Goal: Information Seeking & Learning: Check status

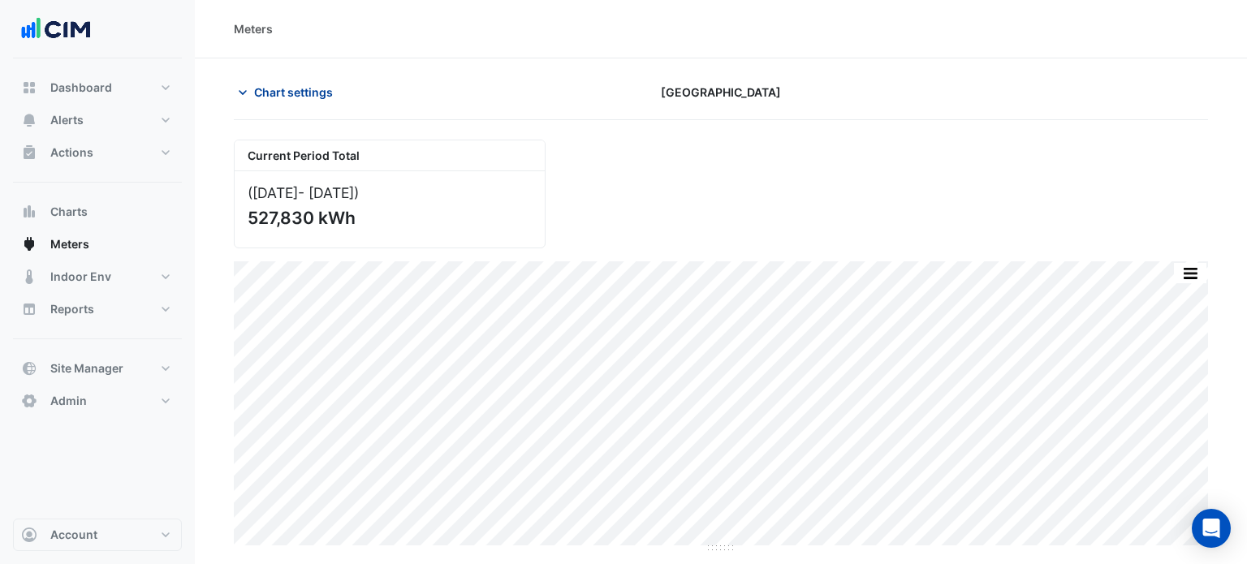
click at [278, 97] on span "Chart settings" at bounding box center [293, 92] width 79 height 17
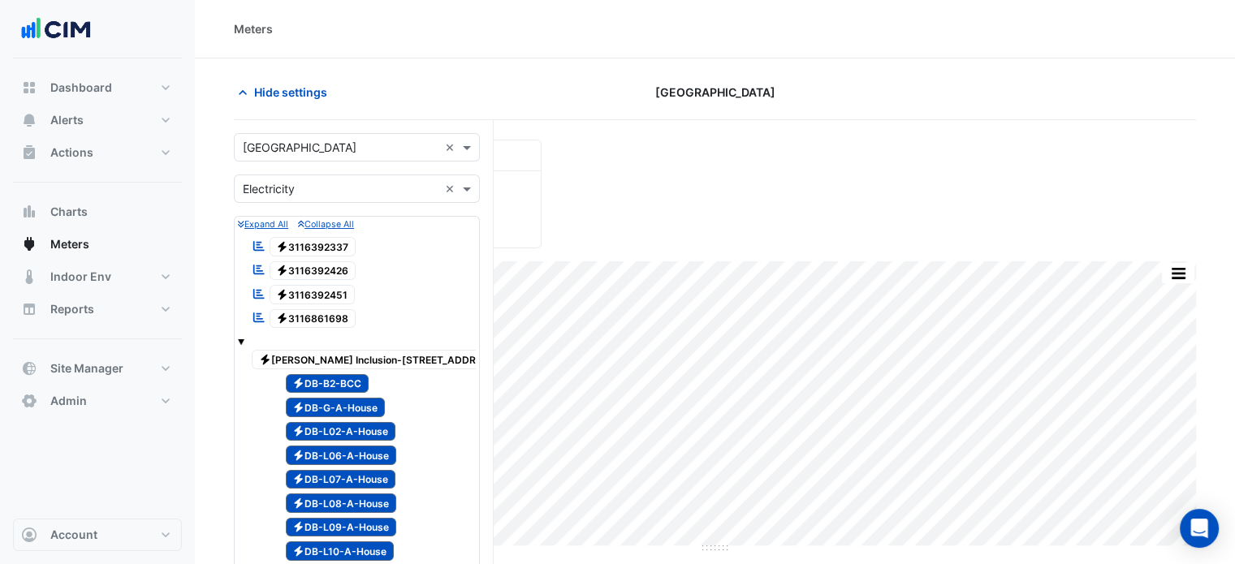
click at [317, 313] on span "Electricity 3116861698" at bounding box center [312, 318] width 87 height 19
click at [312, 288] on span "Electricity 3116392451" at bounding box center [312, 294] width 86 height 19
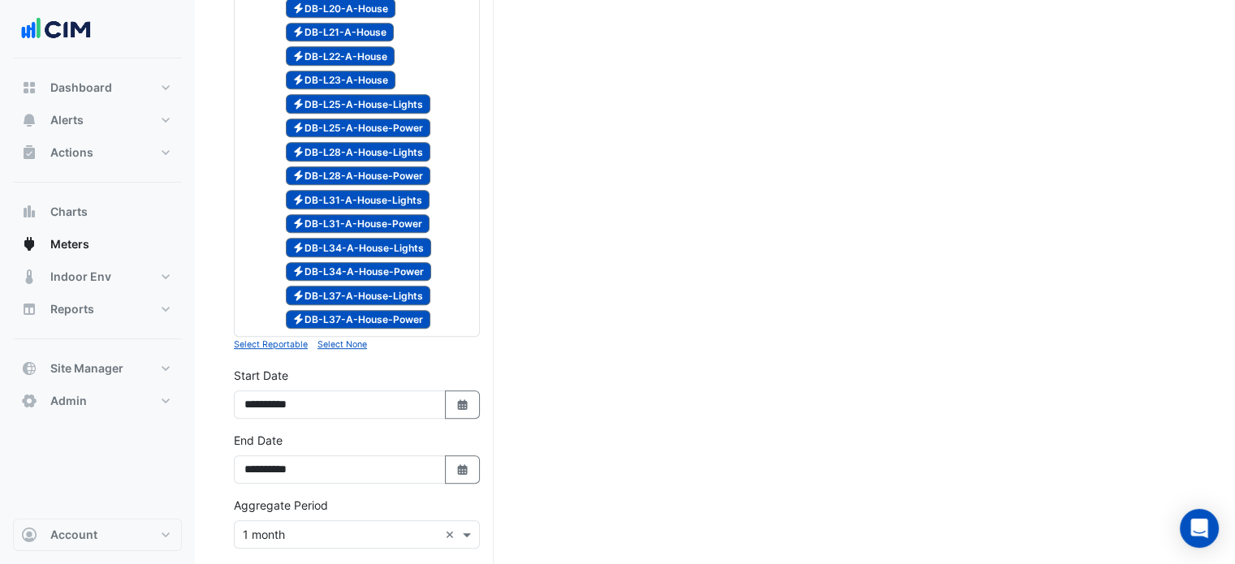
scroll to position [785, 0]
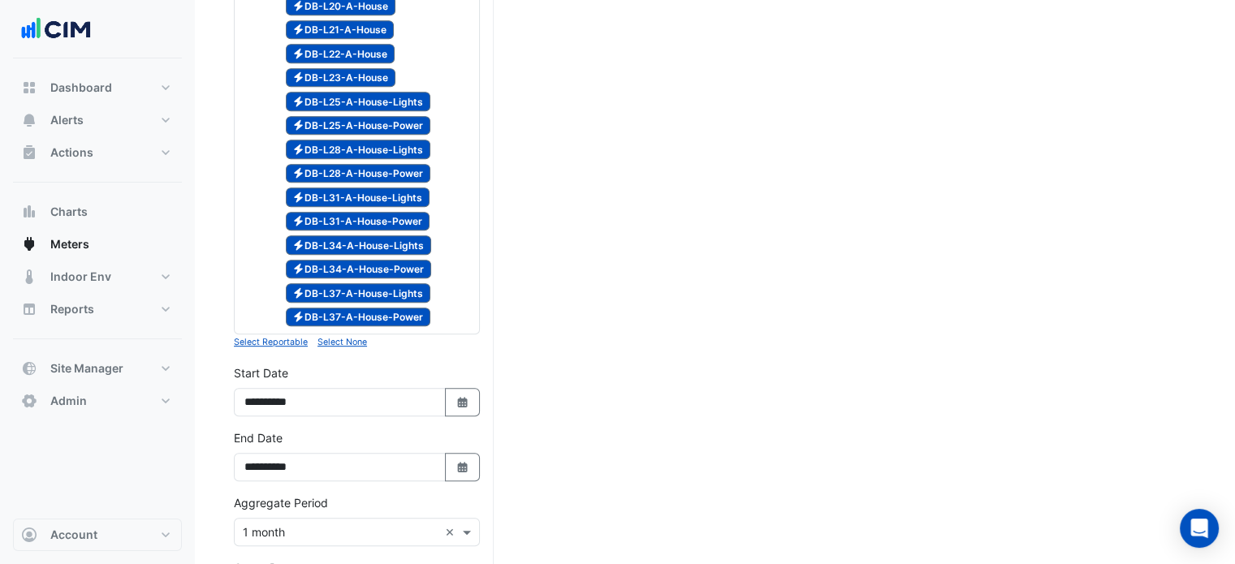
click at [357, 337] on small "Select None" at bounding box center [342, 342] width 50 height 11
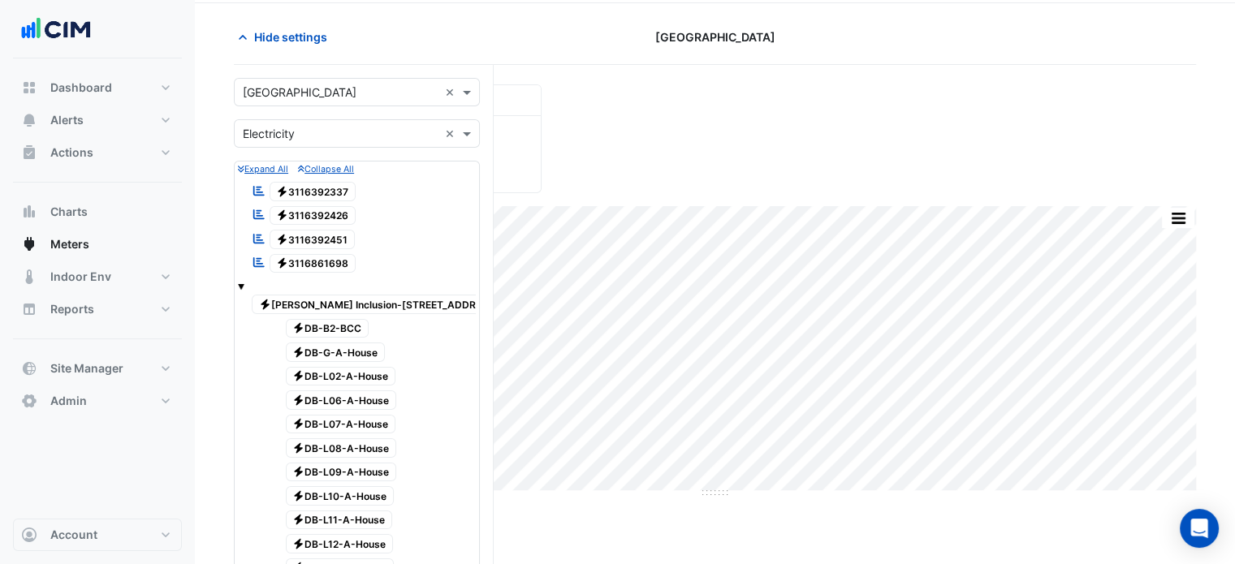
scroll to position [0, 0]
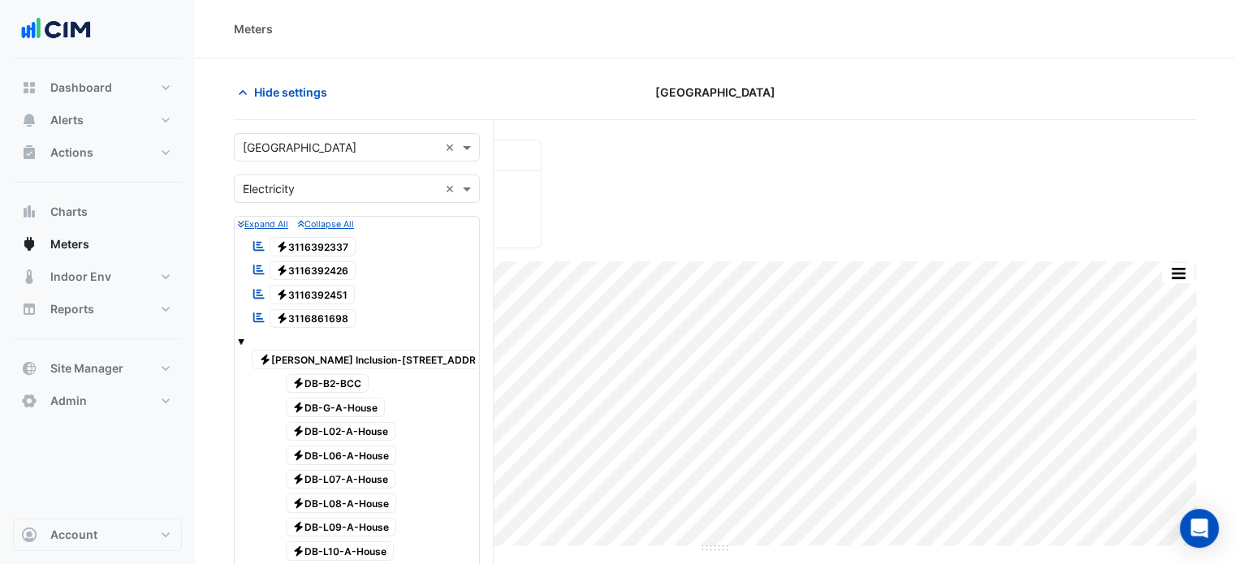
click at [321, 235] on div "Reportable Electricity 3116392337" at bounding box center [304, 246] width 112 height 23
click at [325, 261] on span "Electricity 3116392426" at bounding box center [312, 270] width 87 height 19
click at [338, 295] on span "Electricity 3116392451" at bounding box center [312, 294] width 86 height 19
click at [344, 318] on span "Electricity 3116861698" at bounding box center [312, 318] width 87 height 19
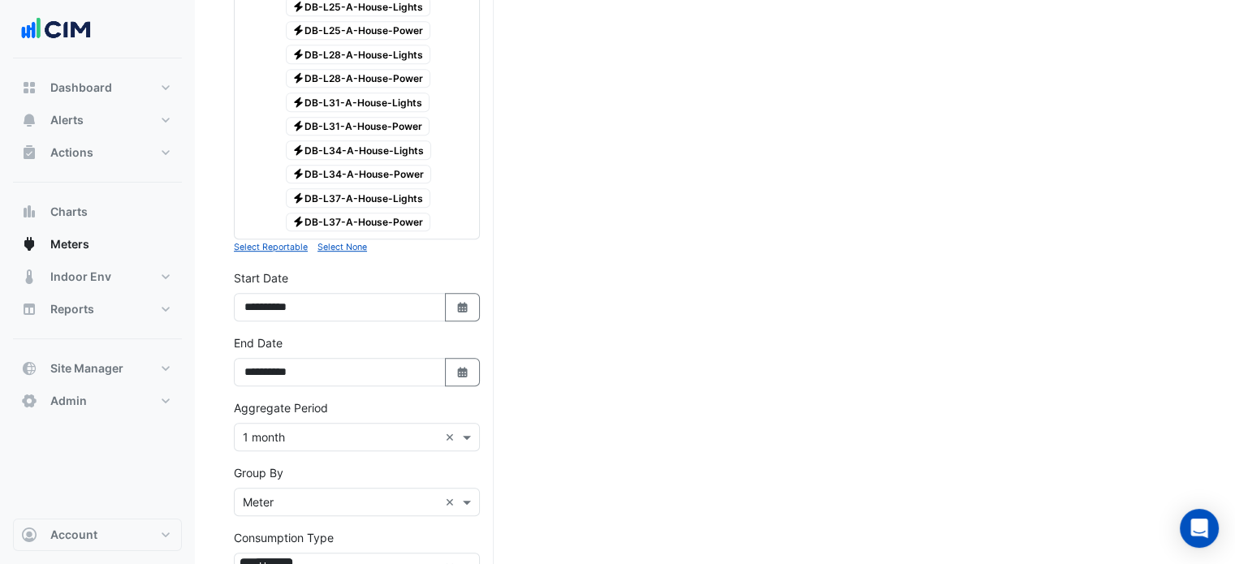
scroll to position [1040, 0]
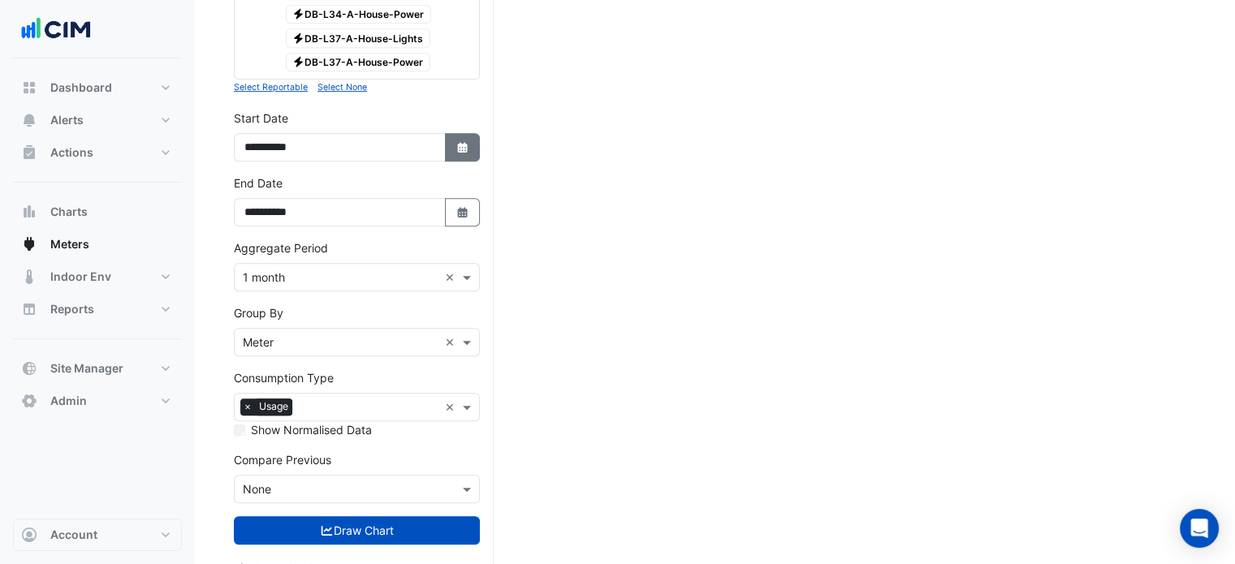
click at [470, 133] on button "Select Date" at bounding box center [463, 147] width 36 height 28
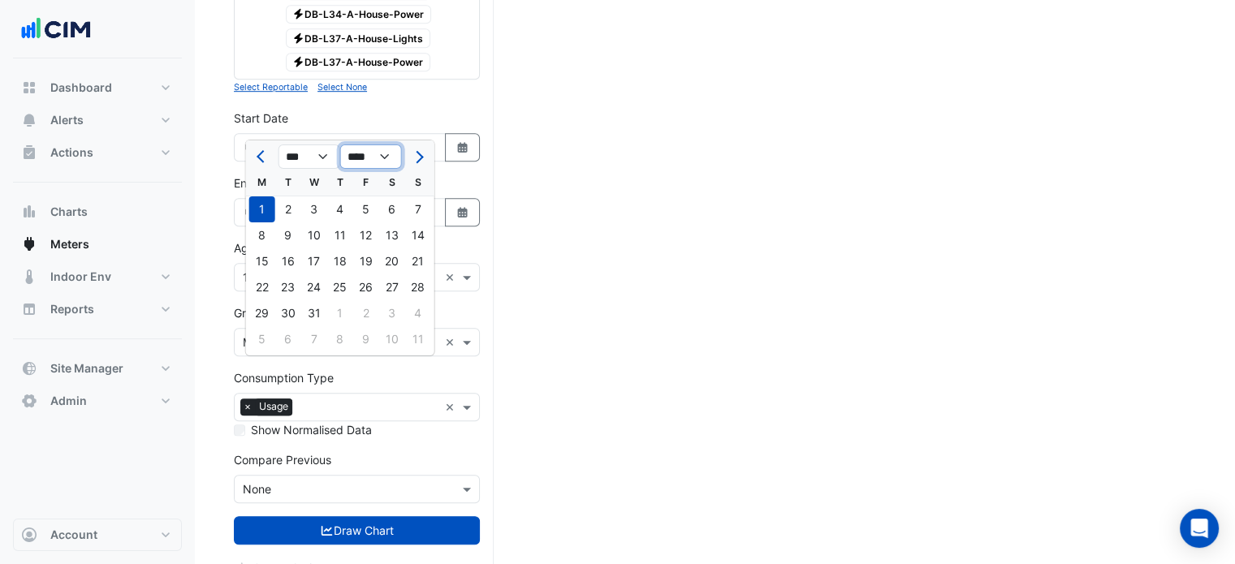
click at [369, 161] on select "**** **** **** **** **** **** **** **** **** **** **** ****" at bounding box center [371, 156] width 62 height 24
select select "****"
click at [340, 144] on select "**** **** **** **** **** **** **** **** **** **** **** ****" at bounding box center [371, 156] width 62 height 24
click at [422, 152] on button "Next month" at bounding box center [417, 157] width 19 height 26
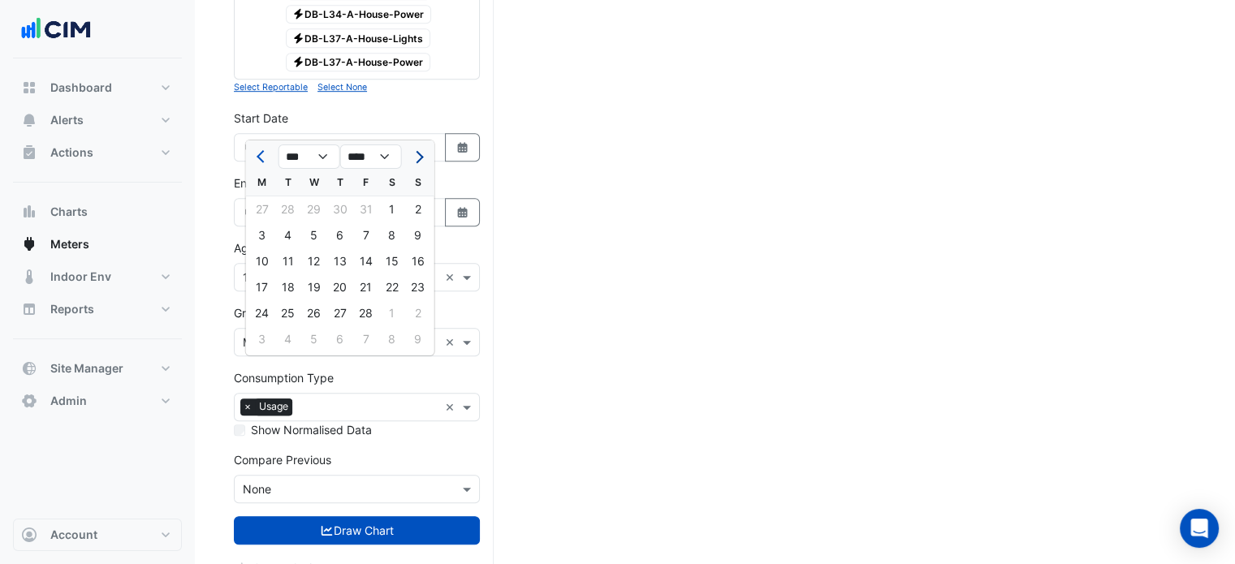
click at [422, 152] on button "Next month" at bounding box center [417, 157] width 19 height 26
select select "*"
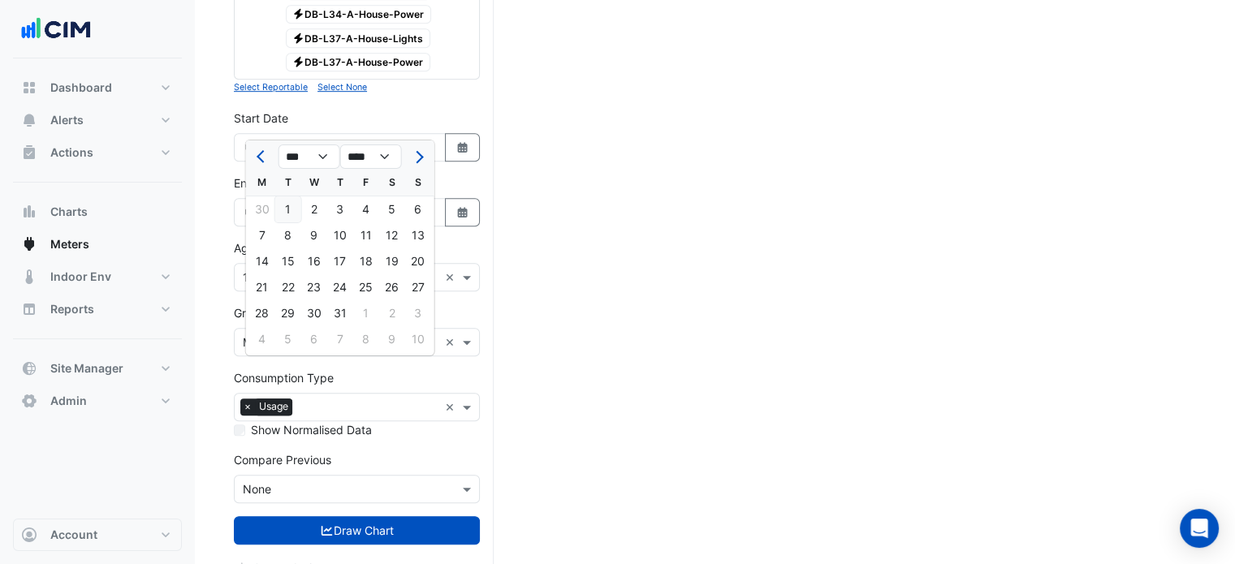
click at [276, 205] on div "1" at bounding box center [288, 209] width 26 height 26
type input "**********"
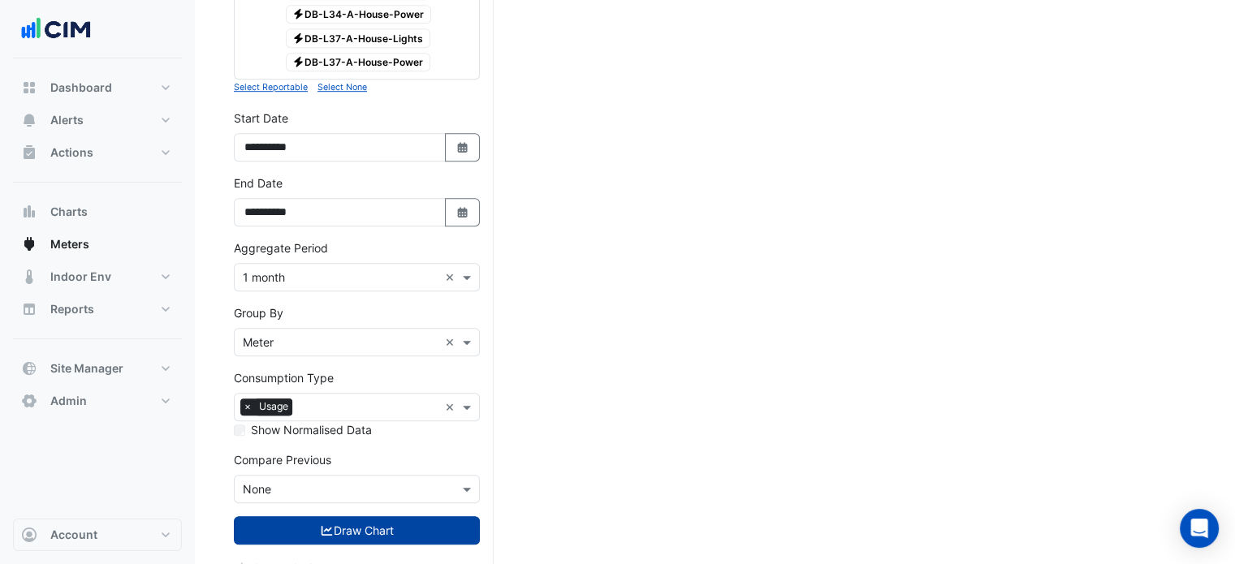
click at [390, 516] on button "Draw Chart" at bounding box center [357, 530] width 246 height 28
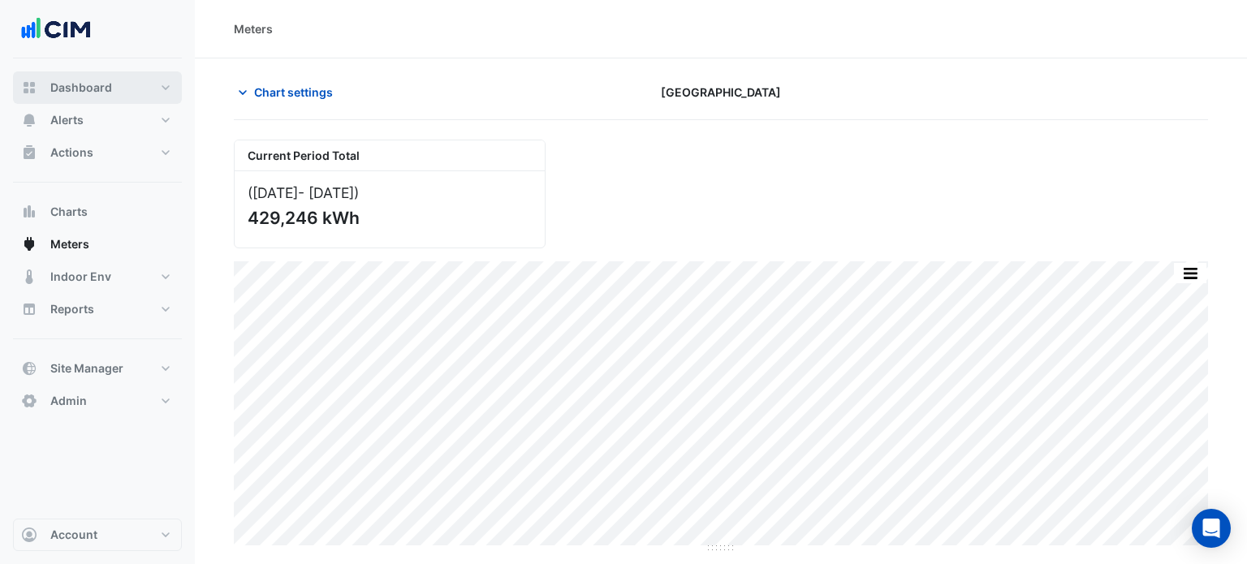
click at [65, 84] on span "Dashboard" at bounding box center [81, 88] width 62 height 16
select select "***"
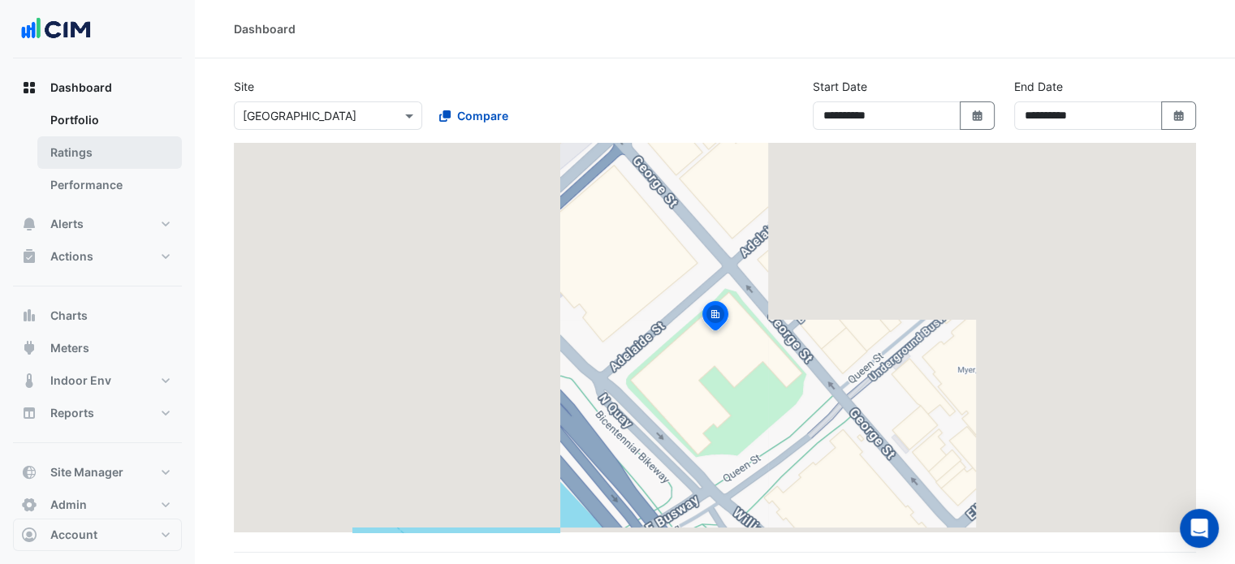
click at [97, 149] on link "Ratings" at bounding box center [109, 152] width 144 height 32
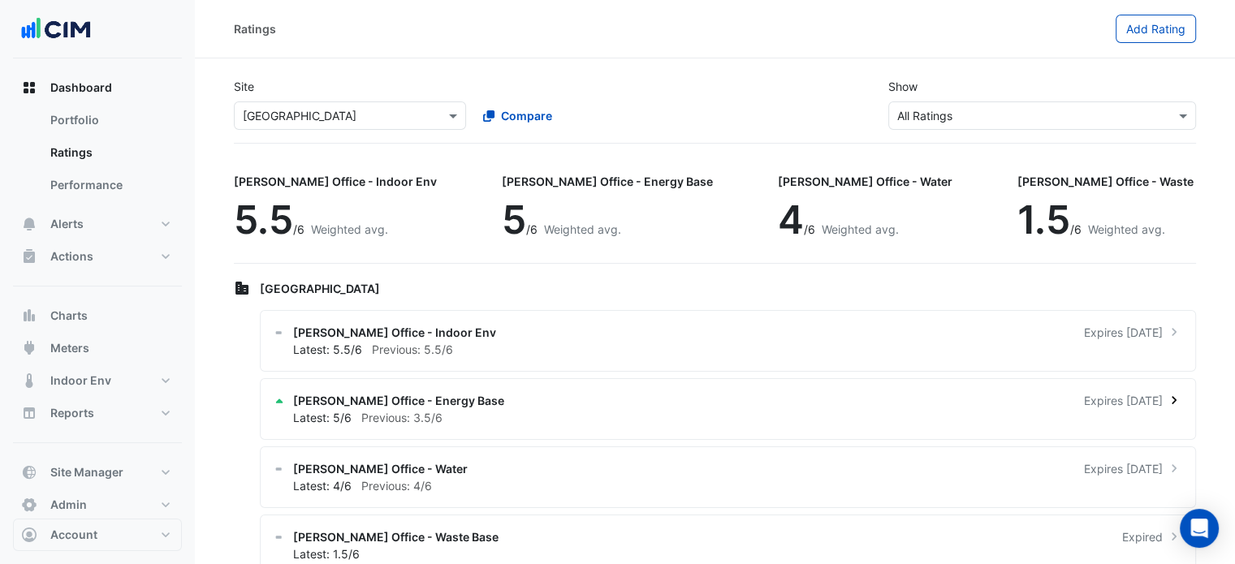
click at [441, 402] on span "[PERSON_NAME] Office - Energy Base" at bounding box center [398, 400] width 211 height 17
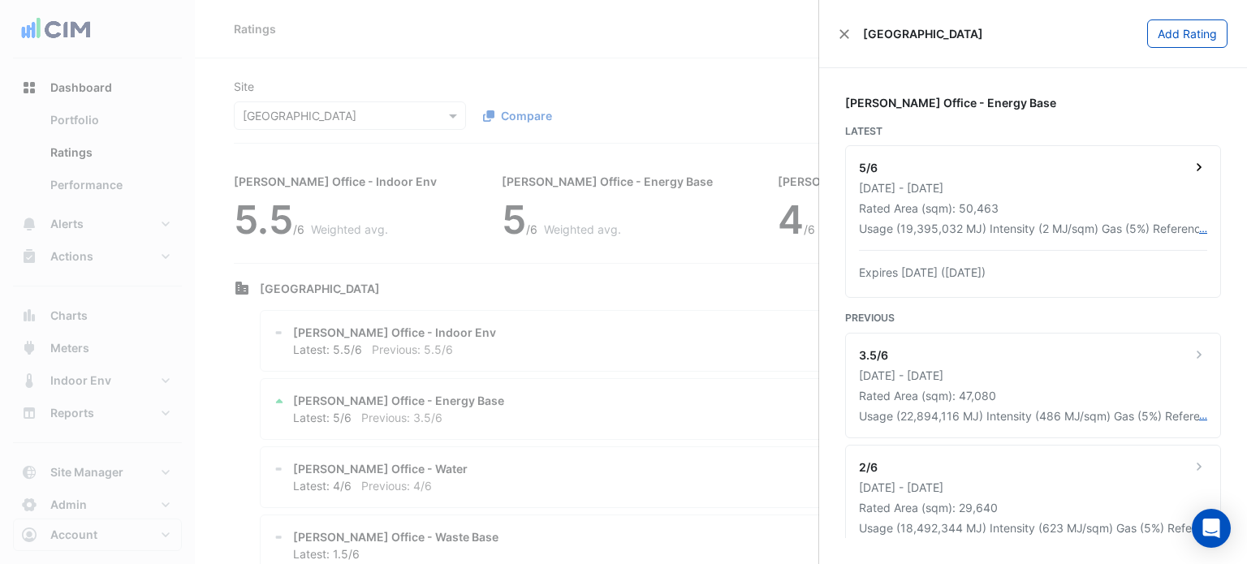
click at [1104, 176] on div "5/6" at bounding box center [1033, 169] width 348 height 20
